Goal: Task Accomplishment & Management: Manage account settings

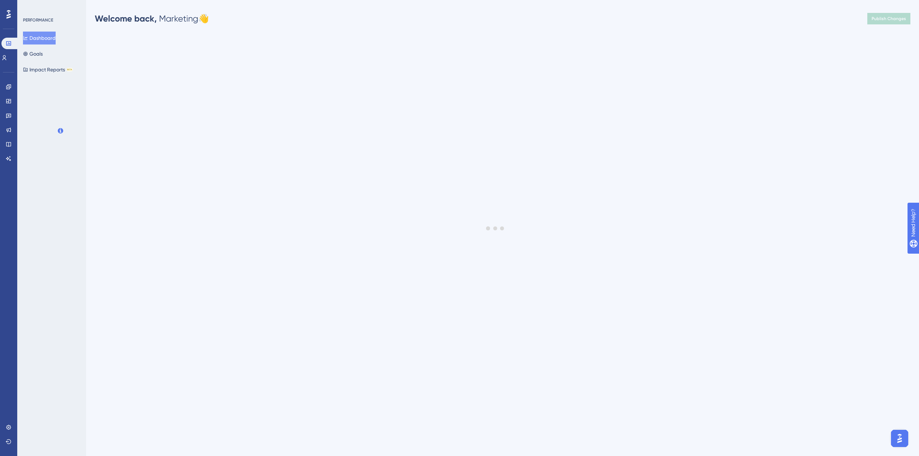
click at [9, 12] on icon at bounding box center [8, 14] width 4 height 9
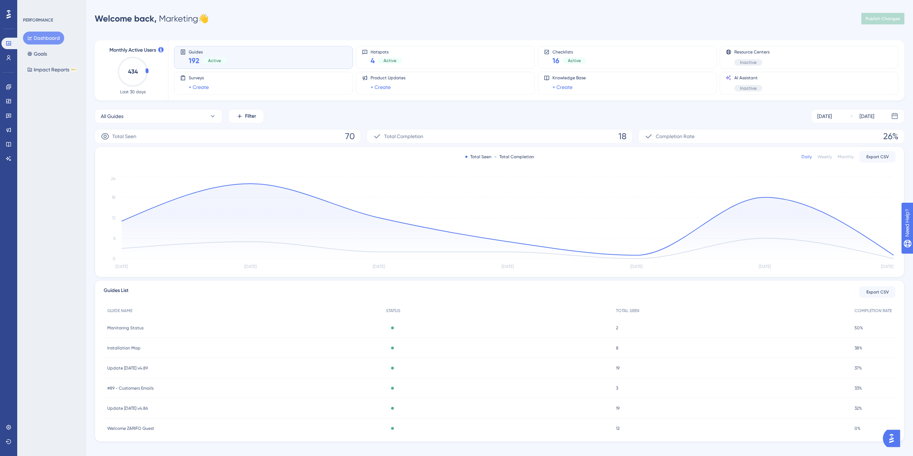
click at [148, 406] on span "Update 2025-03-18 v4.86" at bounding box center [127, 408] width 41 height 6
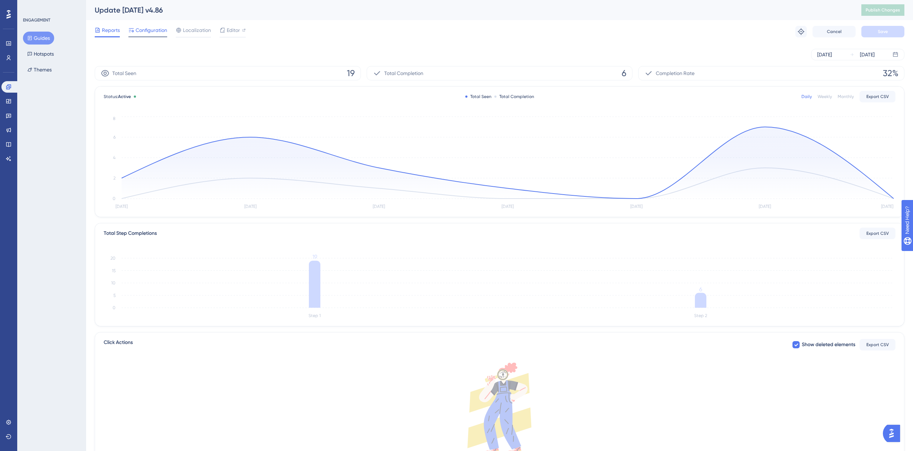
click at [148, 33] on span "Configuration" at bounding box center [152, 30] width 32 height 9
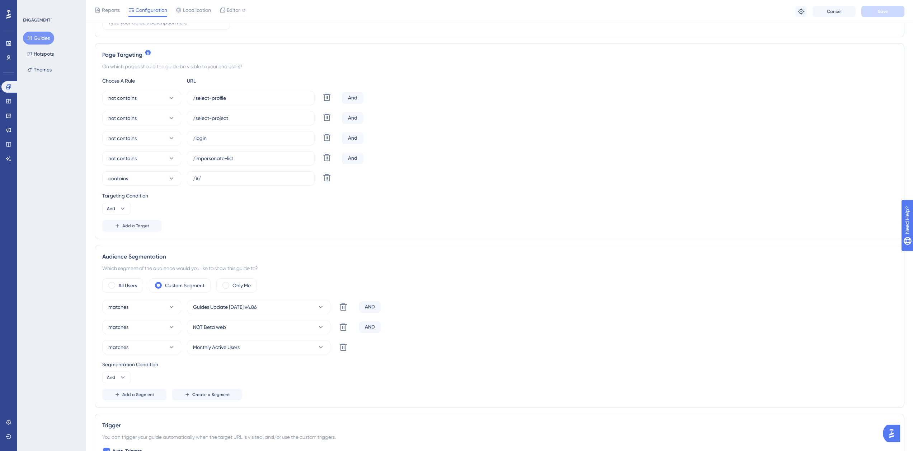
scroll to position [143, 0]
click at [232, 326] on button "NOT Beta web" at bounding box center [259, 326] width 144 height 14
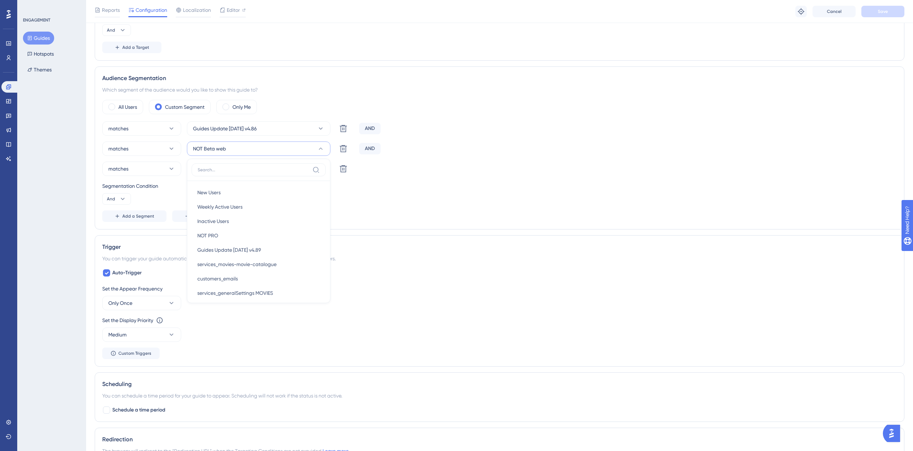
click at [414, 250] on div "Trigger" at bounding box center [499, 247] width 795 height 9
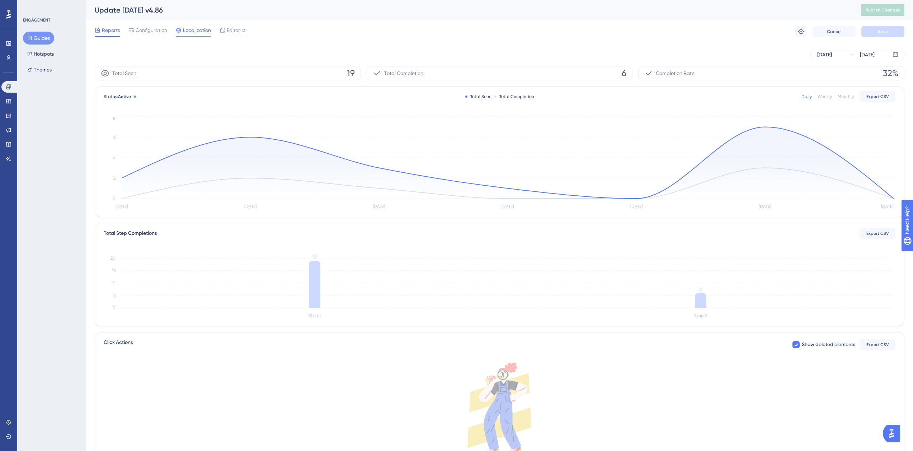
click at [205, 31] on span "Localization" at bounding box center [197, 30] width 28 height 9
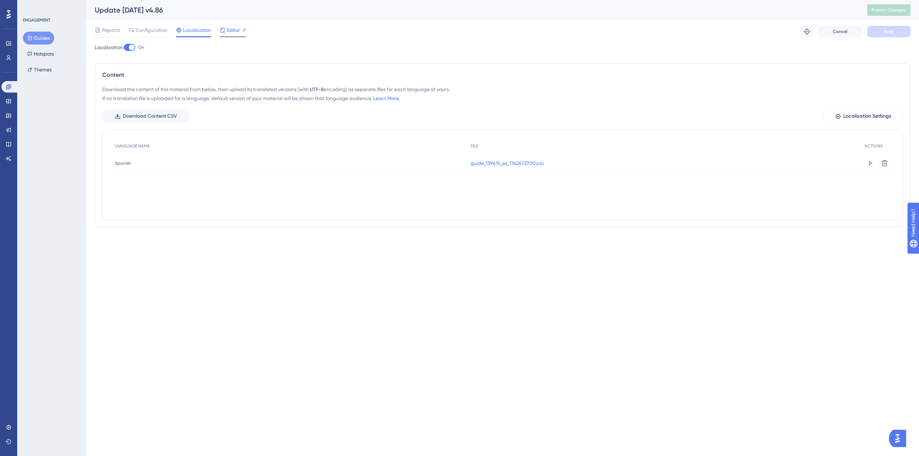
click at [241, 31] on div "Editor" at bounding box center [233, 30] width 26 height 9
click at [11, 16] on div at bounding box center [8, 14] width 11 height 11
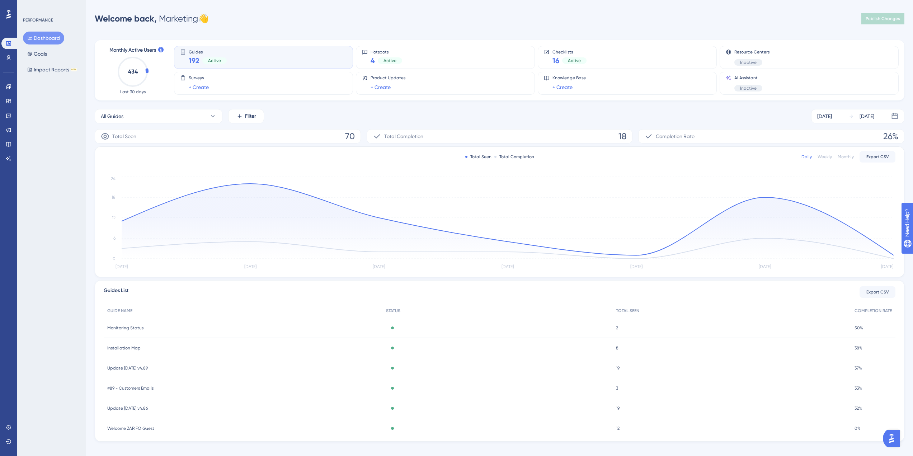
click at [252, 50] on div "Guides 192 Active" at bounding box center [263, 57] width 167 height 17
click at [142, 118] on button "All Guides" at bounding box center [159, 116] width 128 height 14
type input "4.8"
click at [146, 177] on span "Update 2025-03-18 v4.86" at bounding box center [128, 174] width 47 height 9
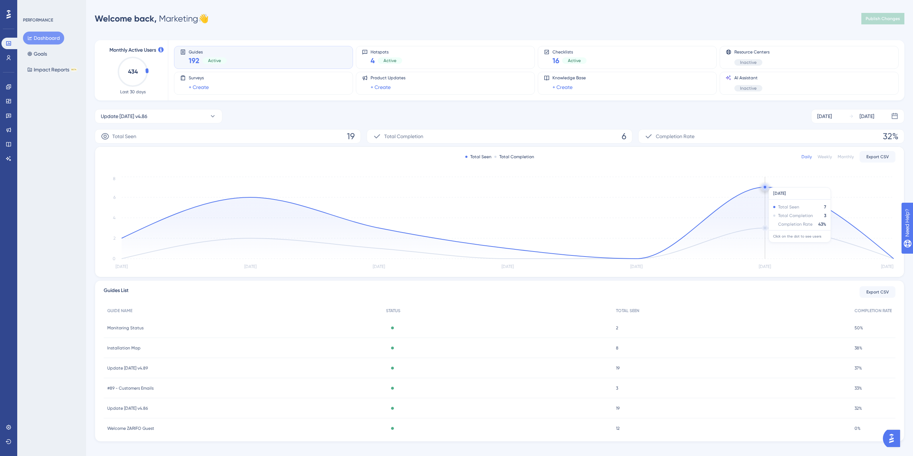
click at [769, 183] on icon "Aug 6 Aug 7 Aug 8 Aug 9 Aug 10 Aug 11 Aug 12 0 2 4 6 8" at bounding box center [500, 223] width 792 height 96
click at [764, 185] on circle at bounding box center [765, 187] width 6 height 6
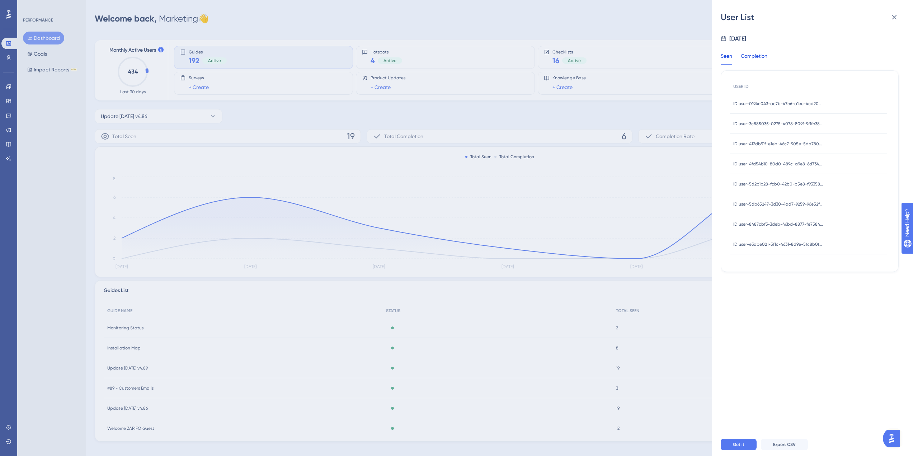
click at [765, 53] on div "Completion" at bounding box center [754, 58] width 27 height 13
click at [787, 102] on span "ID user-0194c043-ac7b-47c6-a1ee-4cd20230be5f" at bounding box center [778, 104] width 90 height 6
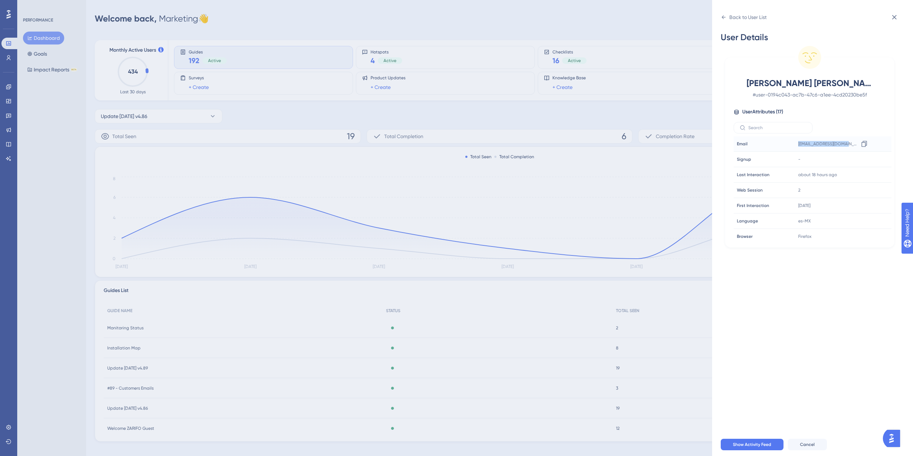
drag, startPoint x: 849, startPoint y: 141, endPoint x: 796, endPoint y: 146, distance: 53.7
click at [796, 146] on div "jpardo@nobuhotels.com Copy jpardo@nobuhotels.com" at bounding box center [833, 144] width 77 height 14
copy span "jpardo@nobuhotels.com"
drag, startPoint x: 10, startPoint y: 60, endPoint x: 138, endPoint y: 17, distance: 134.8
click at [138, 17] on div "Back to User List User Details Juan Jose Pardo cervantes # user-0194c043-ac7b-4…" at bounding box center [456, 228] width 913 height 456
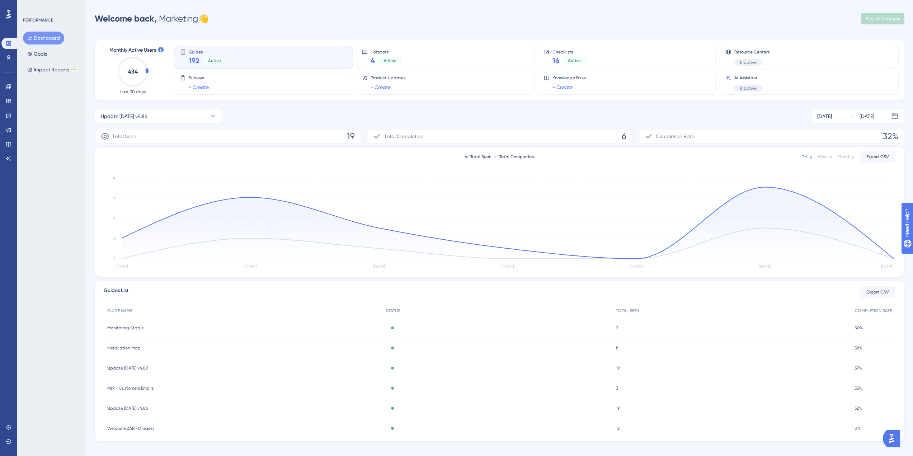
click at [148, 407] on span "Update 2025-03-18 v4.86" at bounding box center [127, 408] width 41 height 6
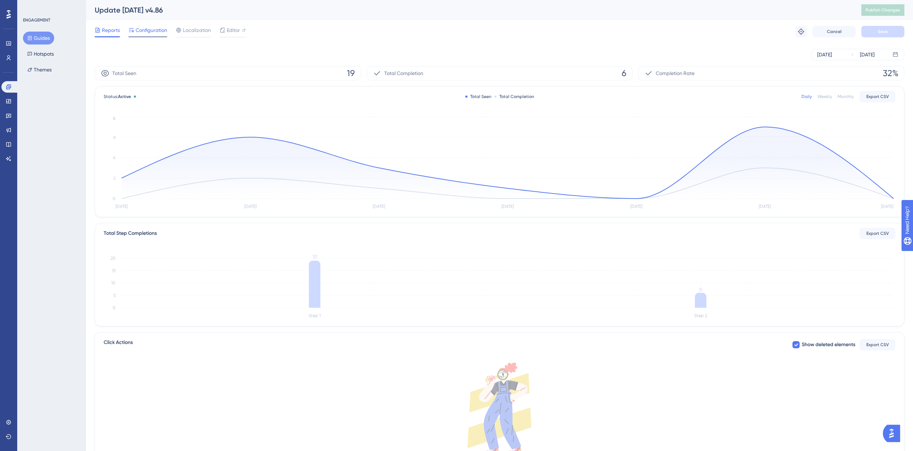
click at [151, 33] on span "Configuration" at bounding box center [152, 30] width 32 height 9
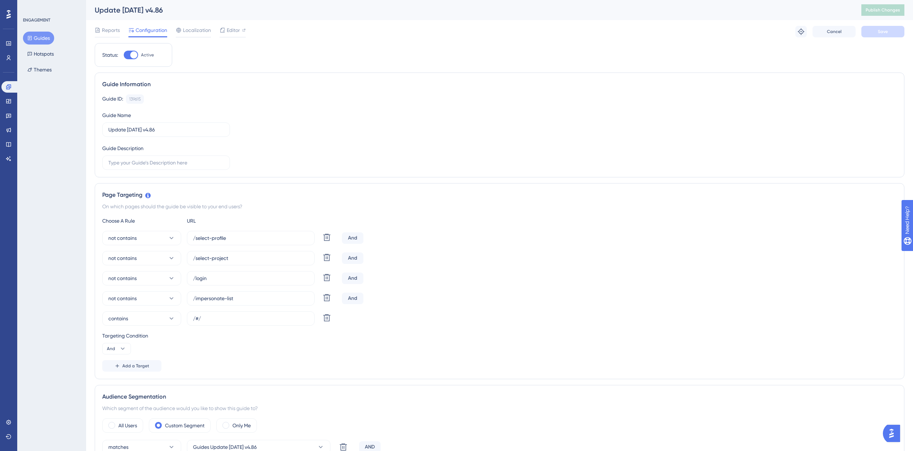
click at [132, 56] on div at bounding box center [133, 54] width 7 height 7
click at [124, 55] on input "Active" at bounding box center [123, 55] width 0 height 0
checkbox input "false"
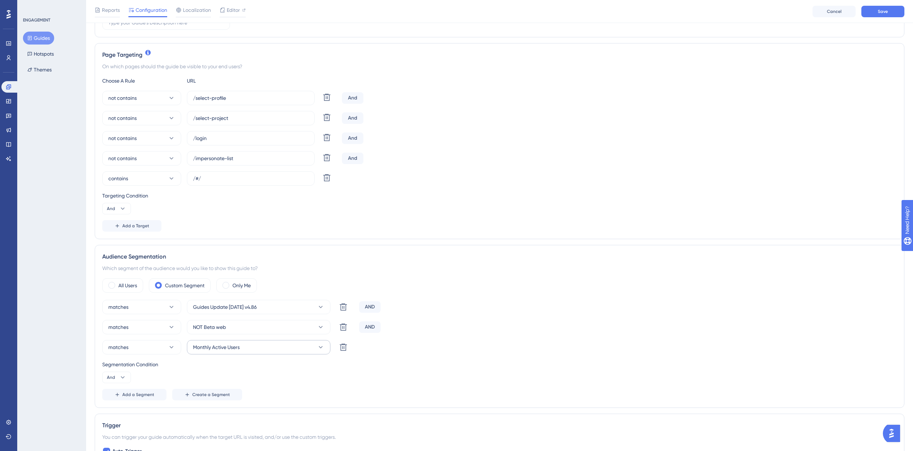
scroll to position [143, 0]
click at [342, 310] on icon at bounding box center [343, 306] width 7 height 7
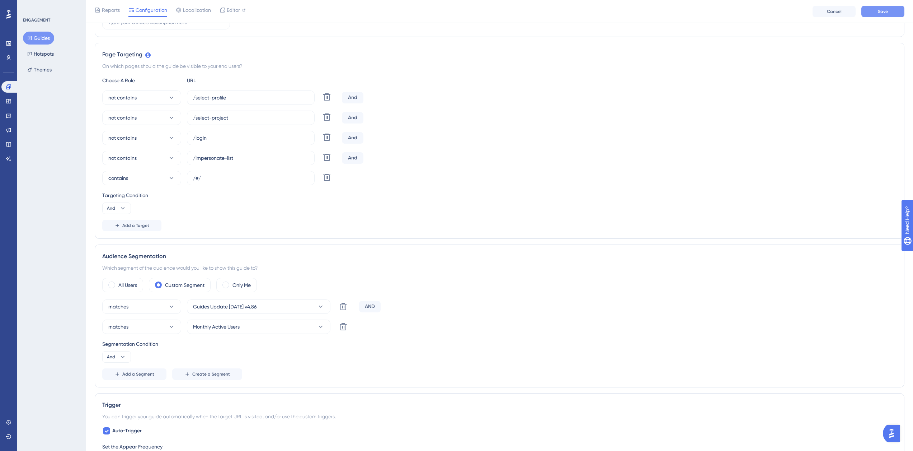
click at [887, 13] on span "Save" at bounding box center [883, 12] width 10 height 6
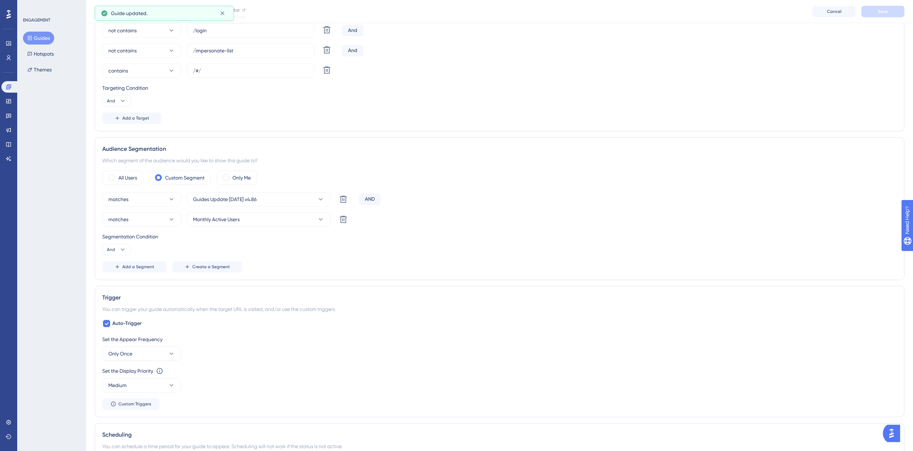
scroll to position [251, 0]
click at [108, 323] on icon at bounding box center [106, 323] width 4 height 6
checkbox input "false"
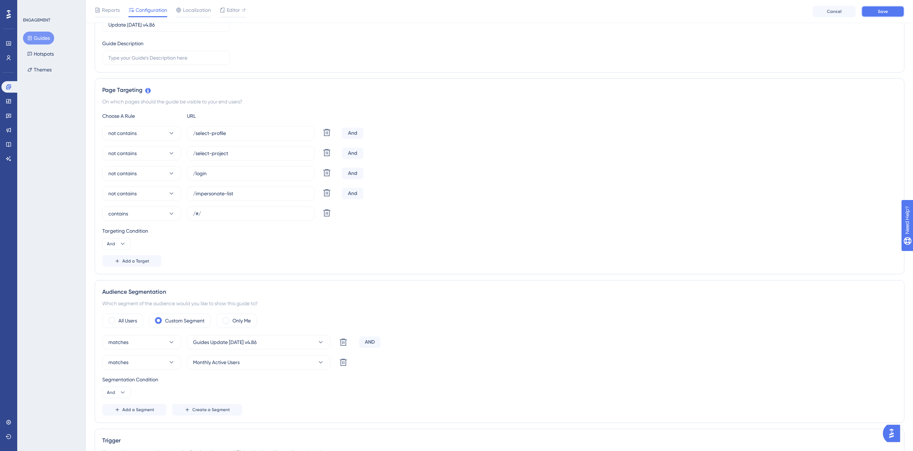
click at [893, 12] on button "Save" at bounding box center [882, 11] width 43 height 11
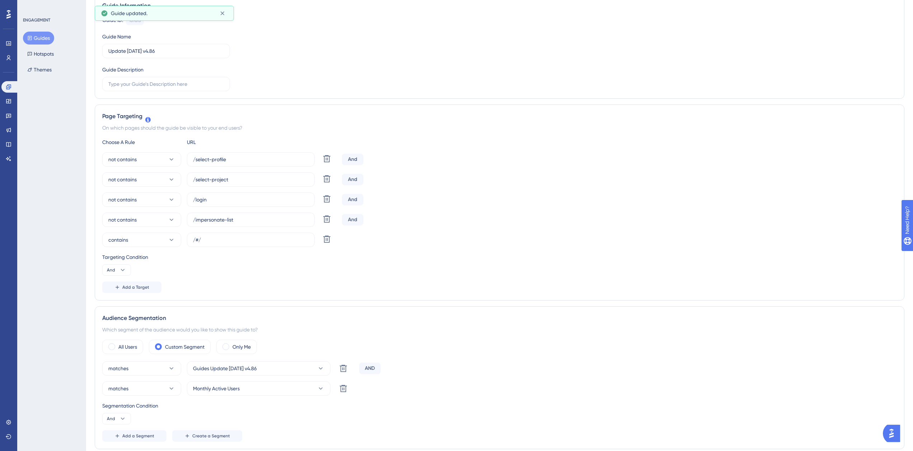
scroll to position [0, 0]
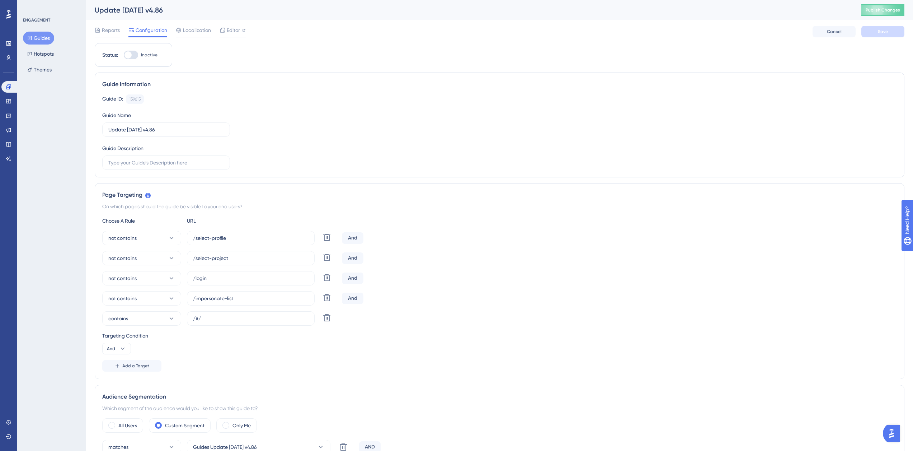
click at [45, 36] on button "Guides" at bounding box center [38, 38] width 31 height 13
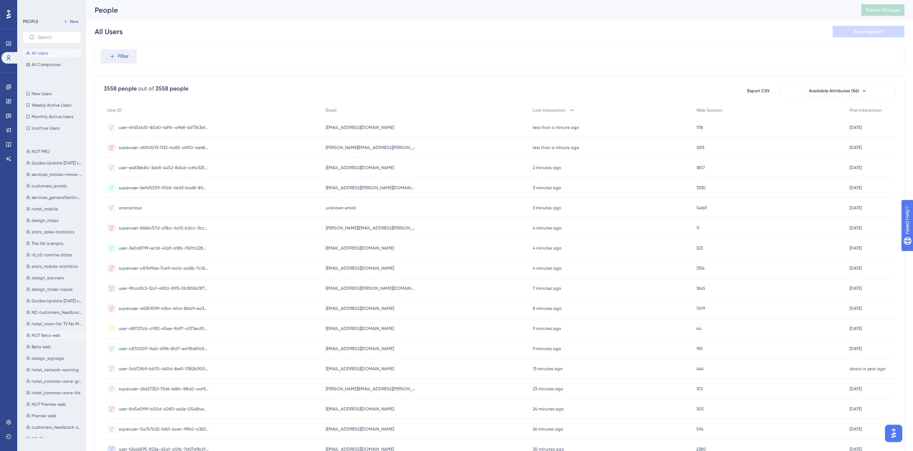
click at [60, 334] on span "NOT Beta web" at bounding box center [46, 335] width 29 height 6
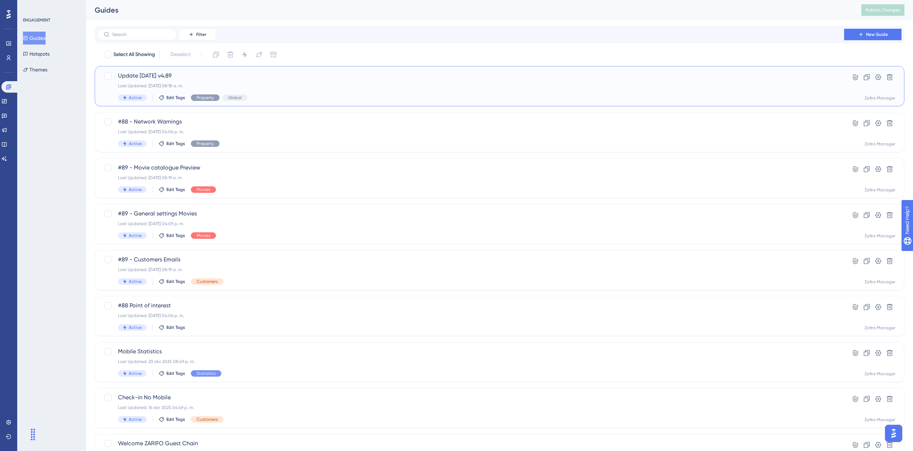
click at [189, 77] on span "Update [DATE] v4.89" at bounding box center [471, 75] width 706 height 9
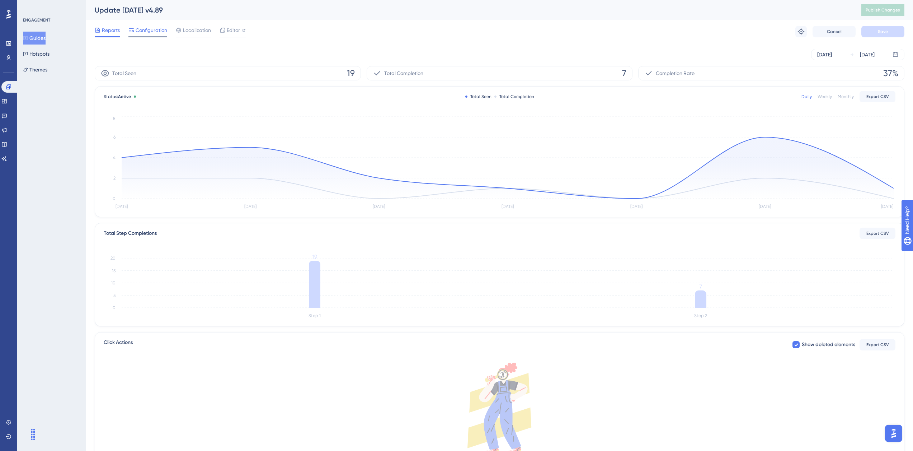
click at [154, 28] on span "Configuration" at bounding box center [152, 30] width 32 height 9
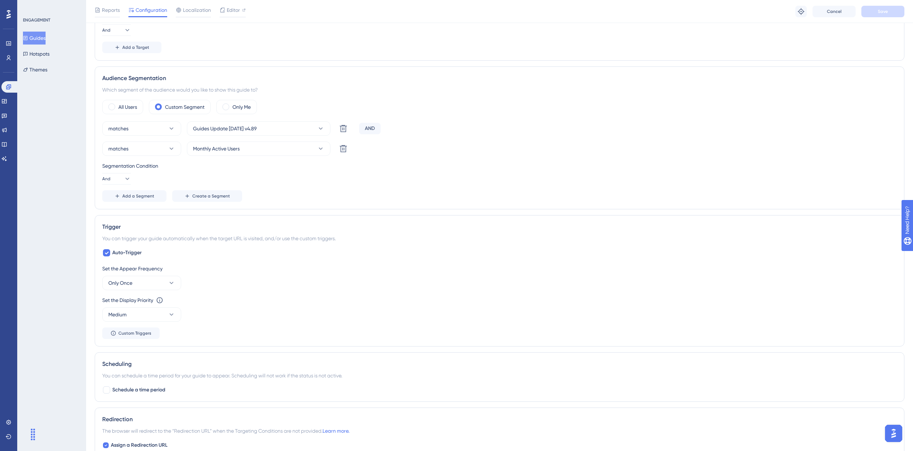
scroll to position [322, 0]
click at [109, 254] on div at bounding box center [106, 251] width 7 height 7
checkbox input "false"
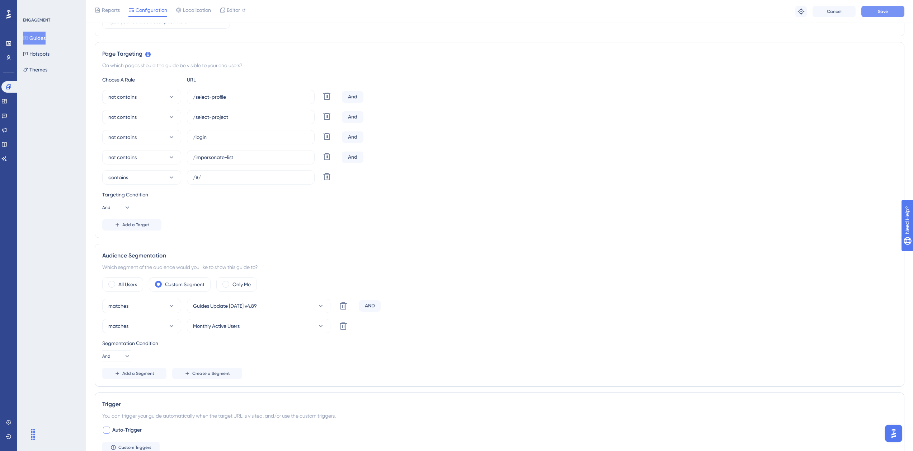
scroll to position [143, 0]
click at [873, 9] on button "Save" at bounding box center [882, 11] width 43 height 11
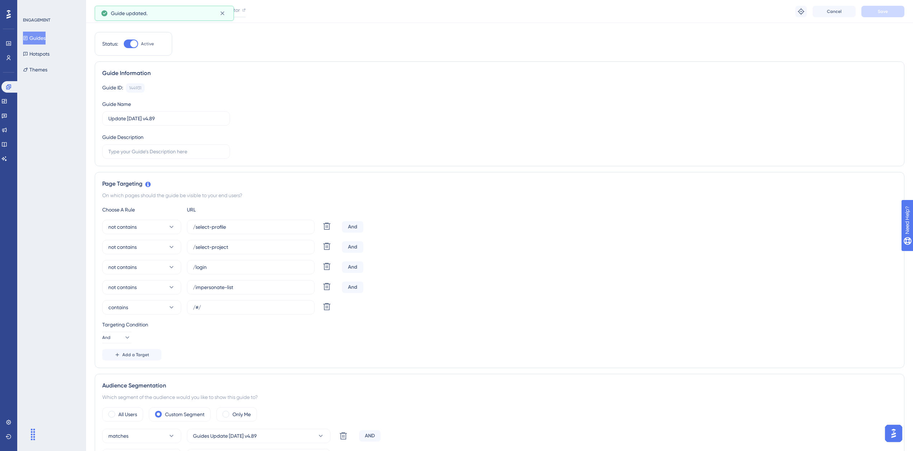
scroll to position [0, 0]
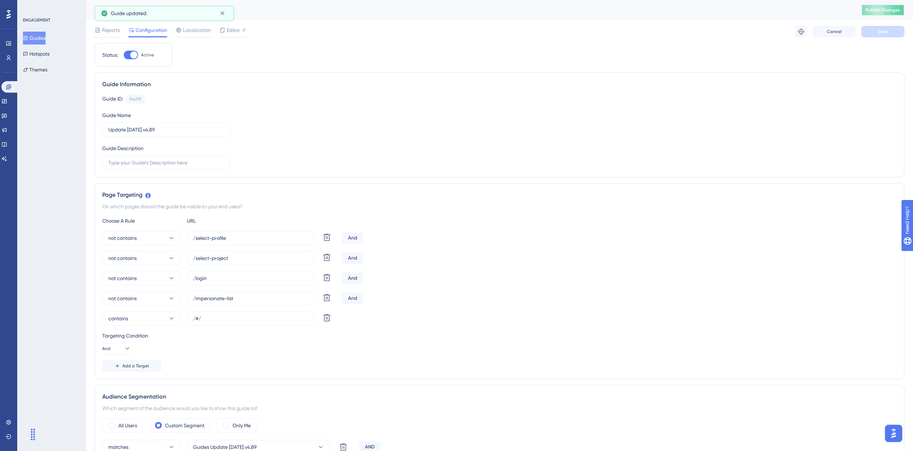
click at [882, 12] on span "Publish Changes" at bounding box center [883, 10] width 34 height 6
